Goal: Book appointment/travel/reservation

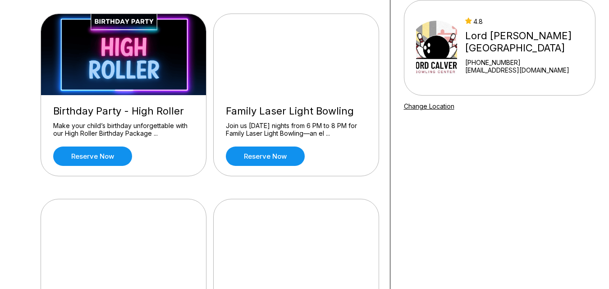
scroll to position [90, 0]
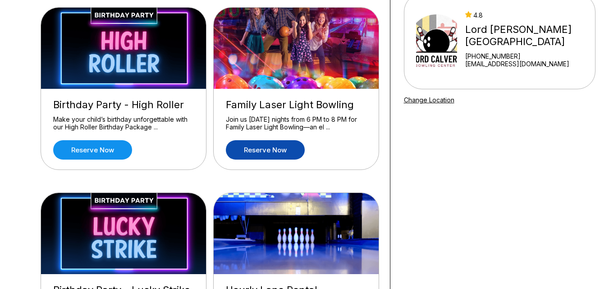
click at [287, 148] on link "Reserve now" at bounding box center [265, 149] width 79 height 19
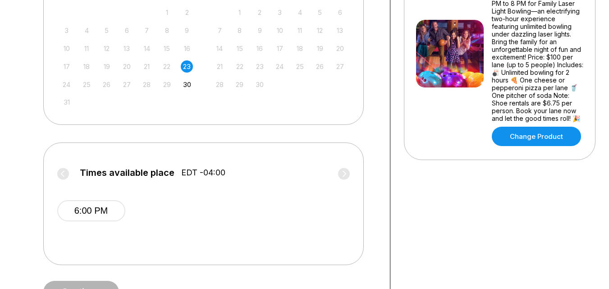
scroll to position [270, 0]
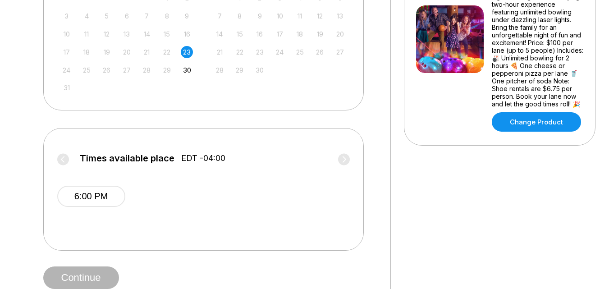
click at [345, 156] on label "Times available place EDT -04:00" at bounding box center [203, 160] width 292 height 14
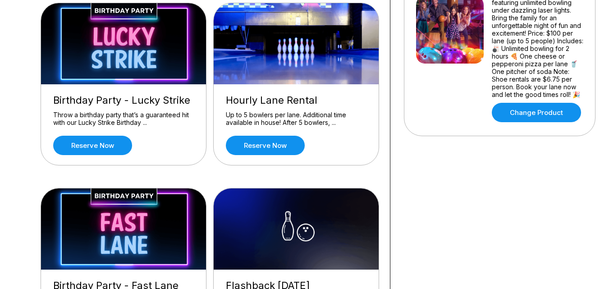
scroll to position [315, 0]
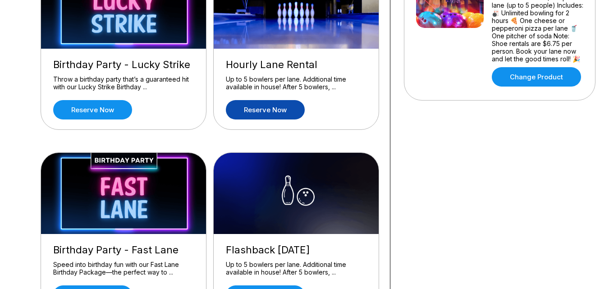
click at [265, 113] on link "Reserve now" at bounding box center [265, 109] width 79 height 19
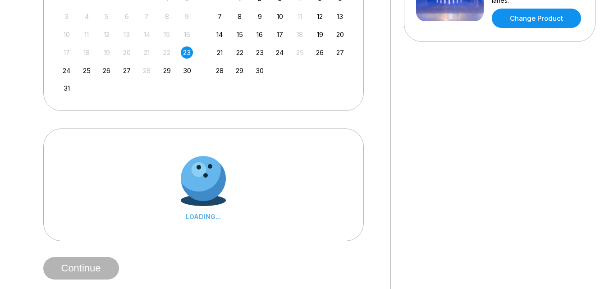
scroll to position [270, 0]
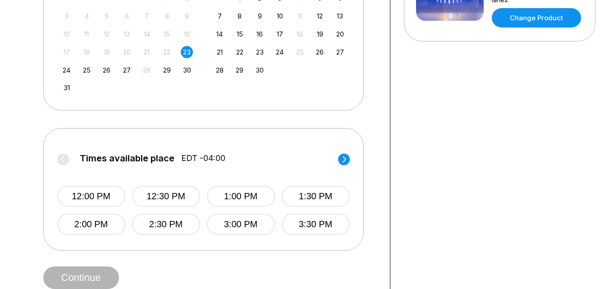
click at [342, 161] on circle at bounding box center [344, 159] width 12 height 12
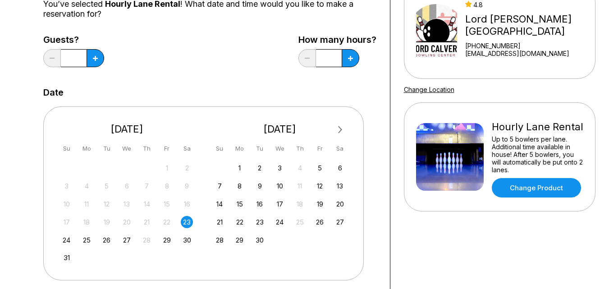
scroll to position [90, 0]
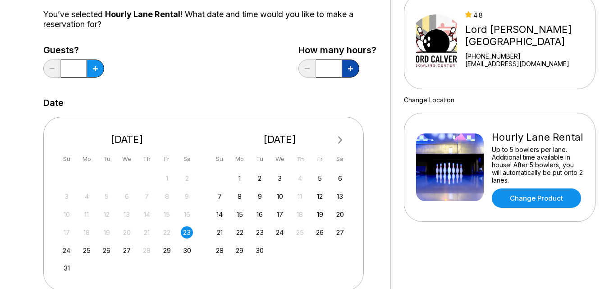
click at [104, 62] on button at bounding box center [95, 68] width 18 height 18
click at [104, 63] on button at bounding box center [95, 68] width 18 height 18
type input "*"
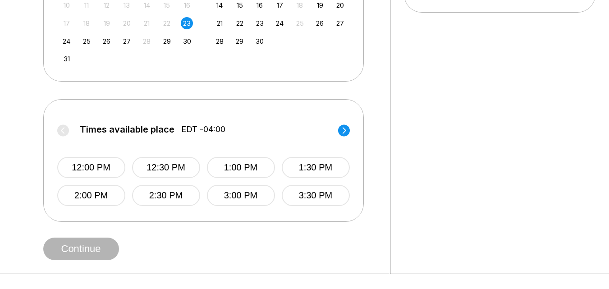
scroll to position [315, 0]
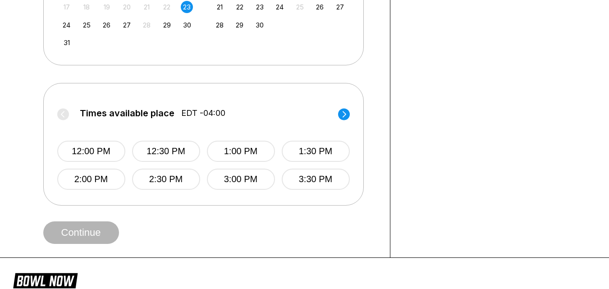
click at [346, 115] on circle at bounding box center [344, 114] width 12 height 12
click at [346, 114] on circle at bounding box center [344, 114] width 12 height 12
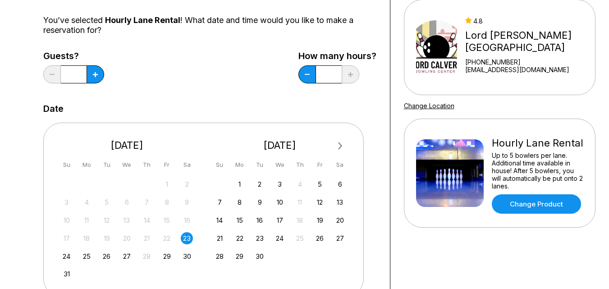
scroll to position [0, 0]
